Goal: Find specific page/section

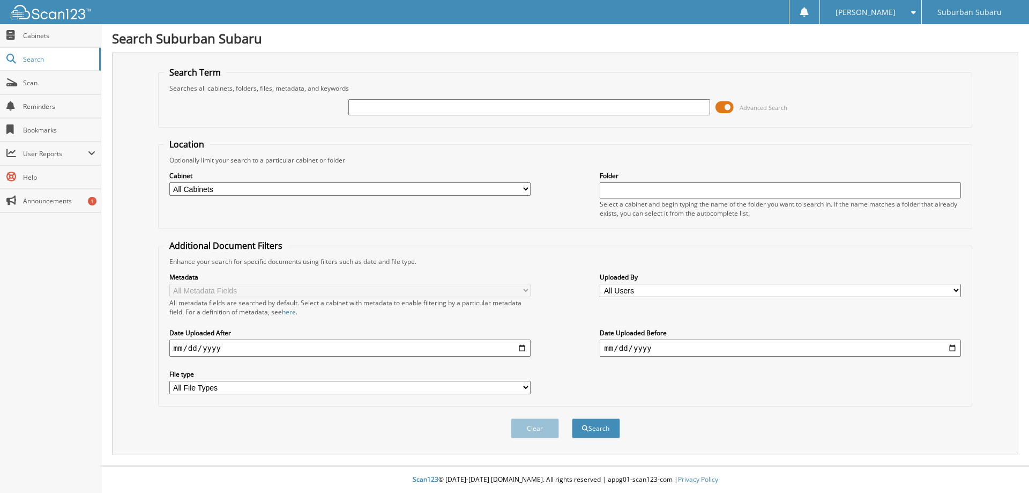
click at [391, 102] on input "text" at bounding box center [529, 107] width 361 height 16
type input "S32073"
click at [572, 418] on button "Search" at bounding box center [596, 428] width 48 height 20
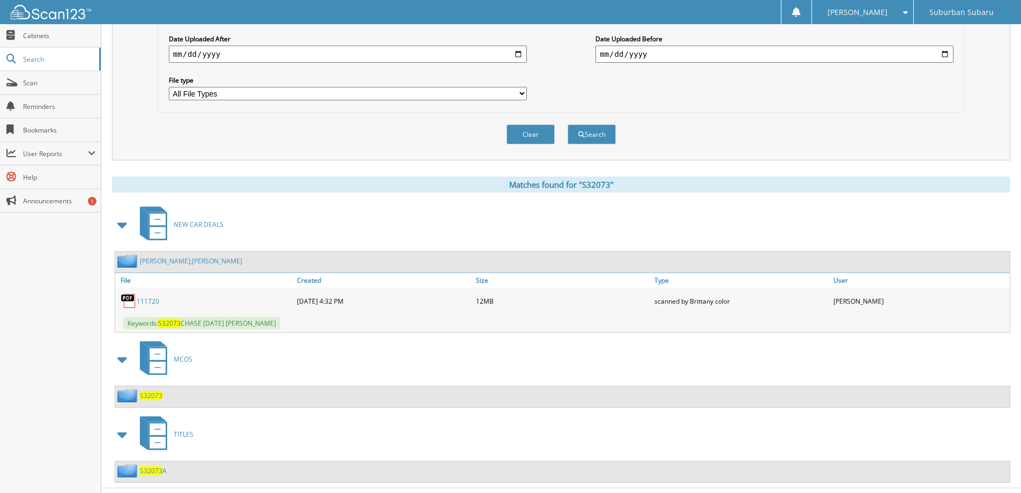
scroll to position [316, 0]
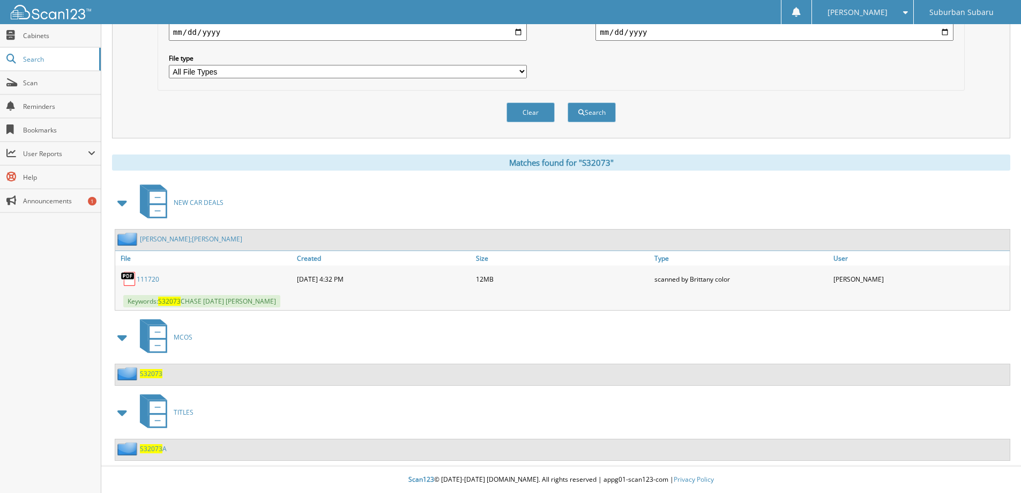
click at [139, 276] on link "111720" at bounding box center [148, 279] width 23 height 9
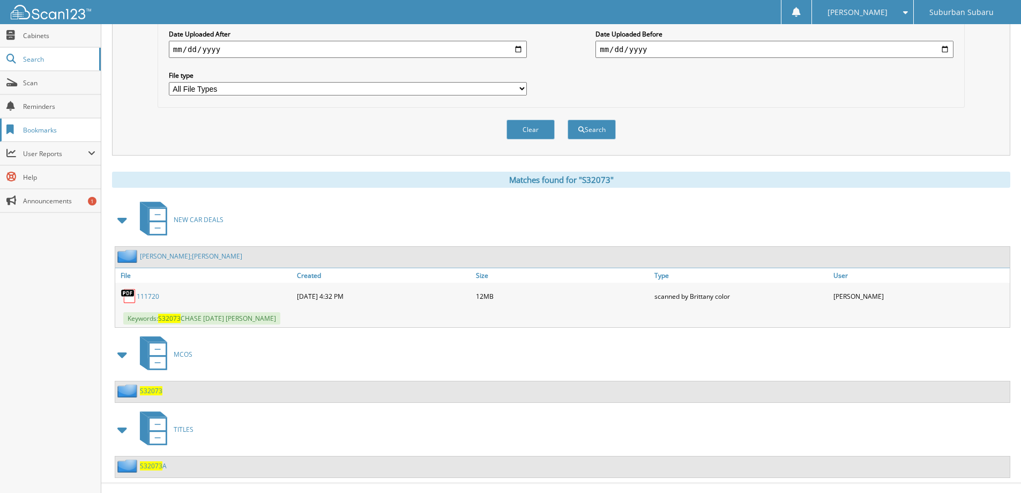
scroll to position [0, 0]
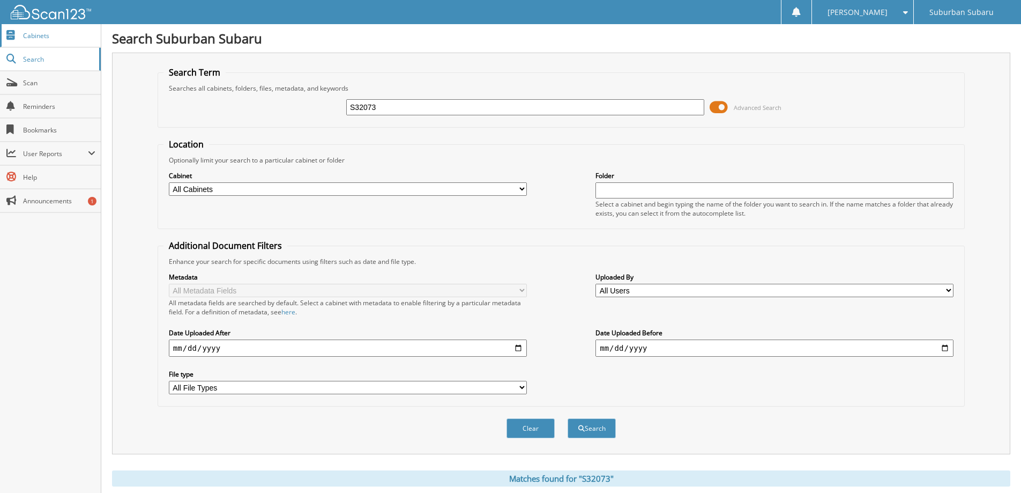
click at [33, 28] on link "Cabinets" at bounding box center [50, 35] width 101 height 23
